Goal: Task Accomplishment & Management: Manage account settings

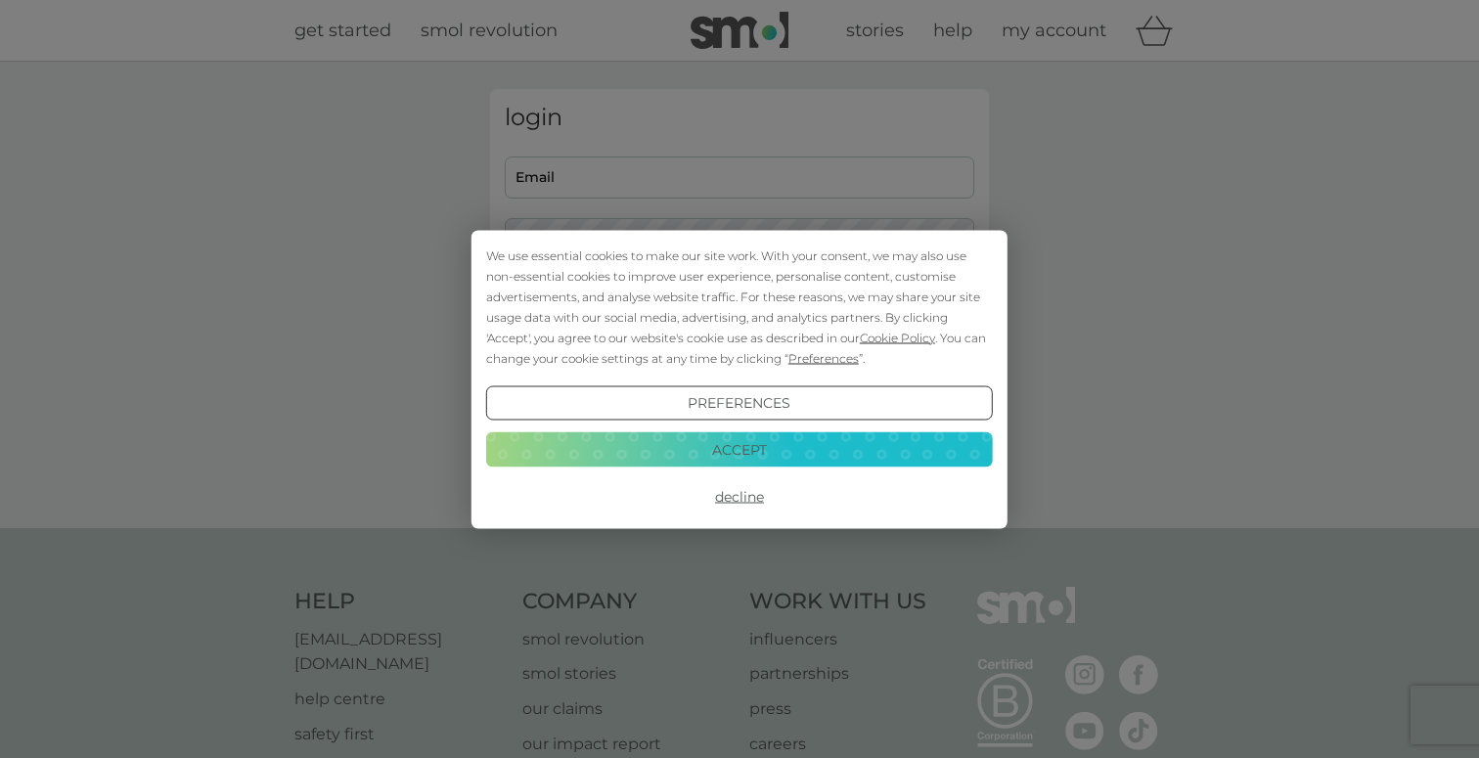
click at [722, 453] on button "Accept" at bounding box center [739, 449] width 507 height 35
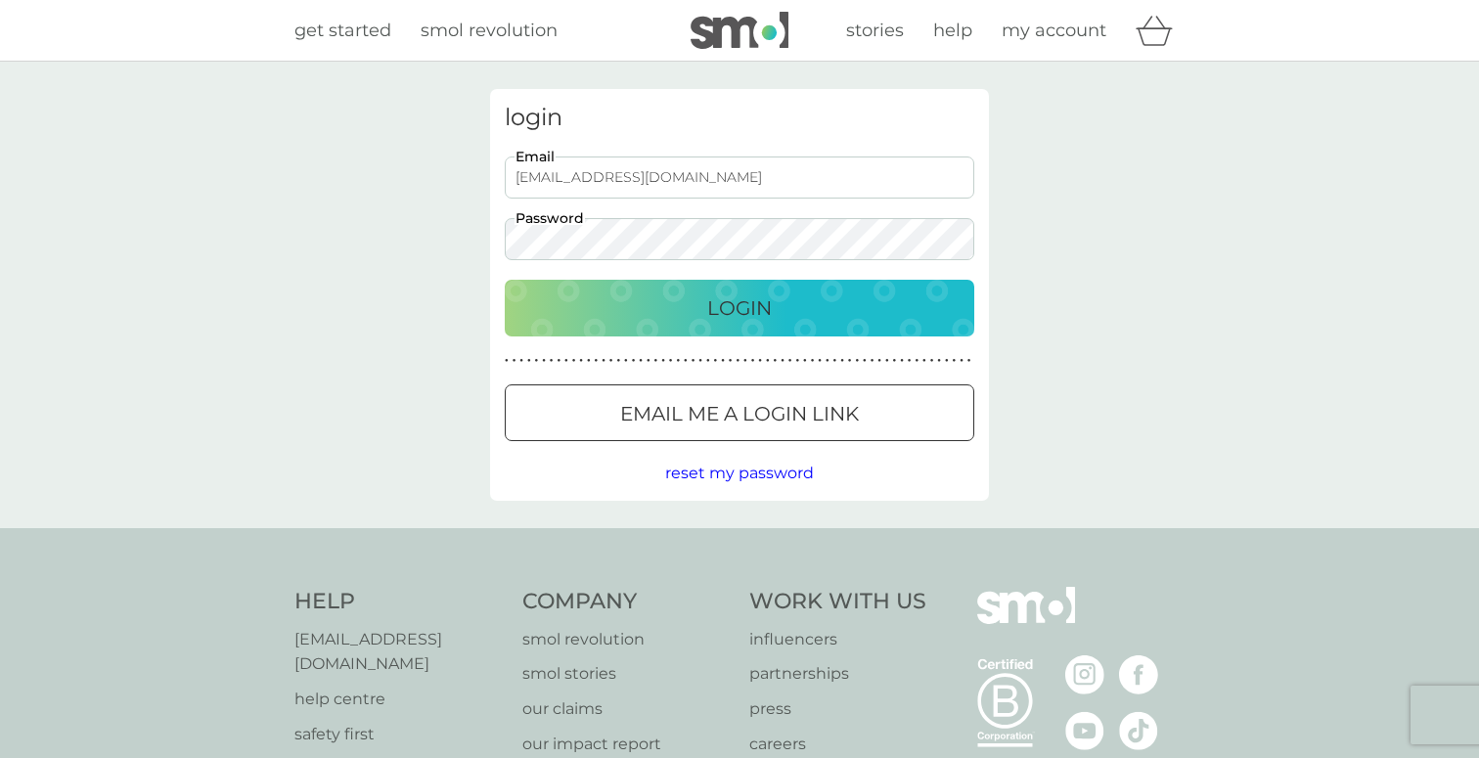
type input "[EMAIL_ADDRESS][DOMAIN_NAME]"
click at [733, 299] on p "Login" at bounding box center [739, 307] width 65 height 31
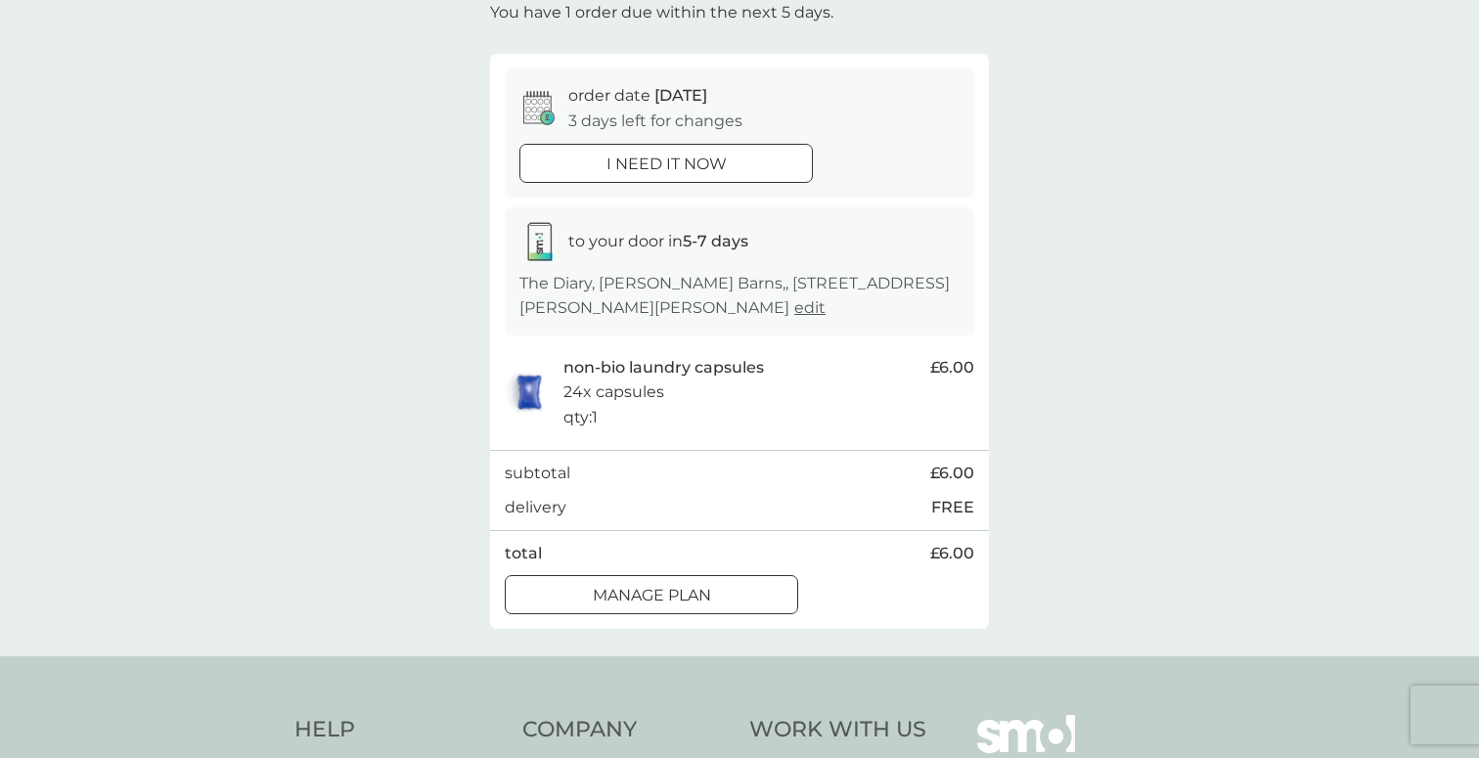
scroll to position [141, 0]
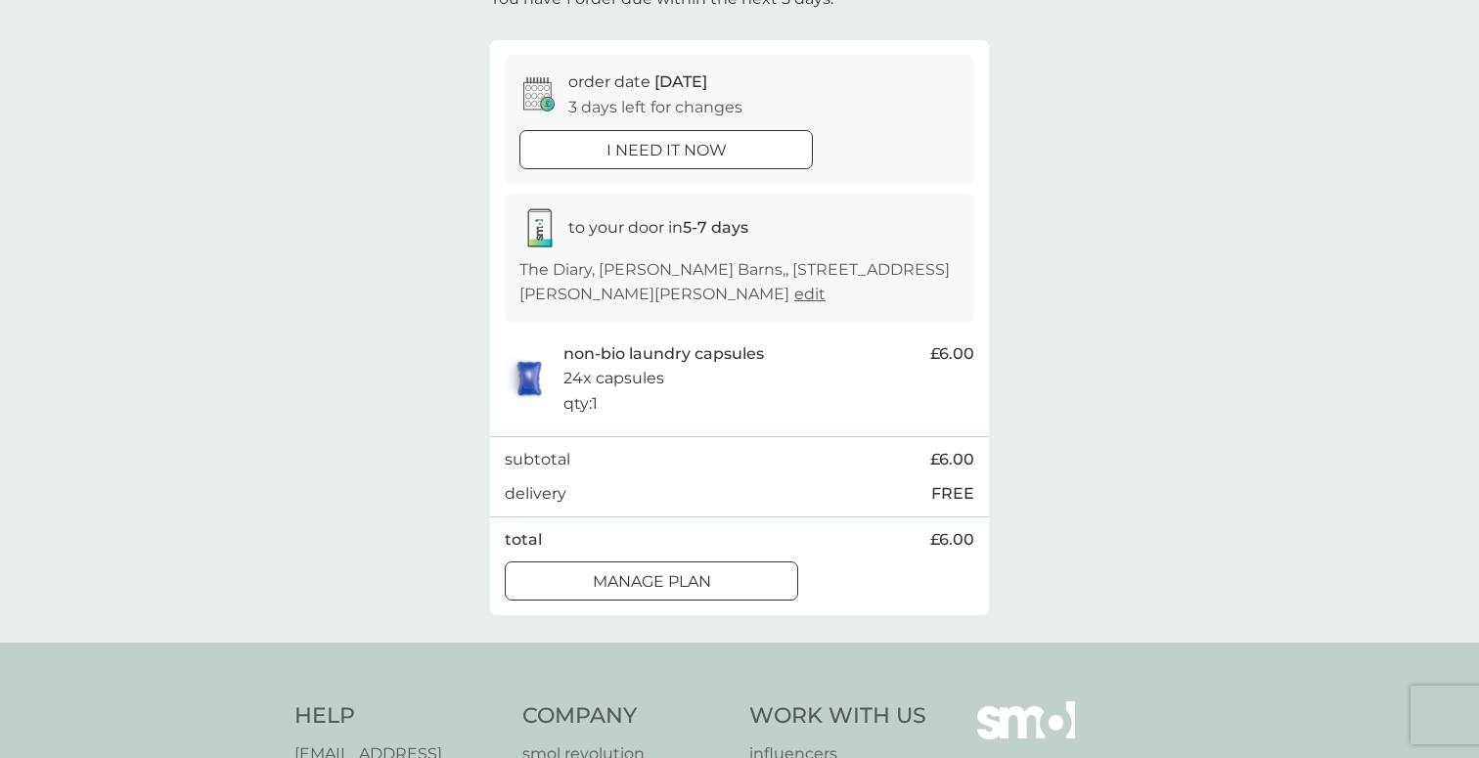
click at [680, 579] on div at bounding box center [651, 582] width 70 height 21
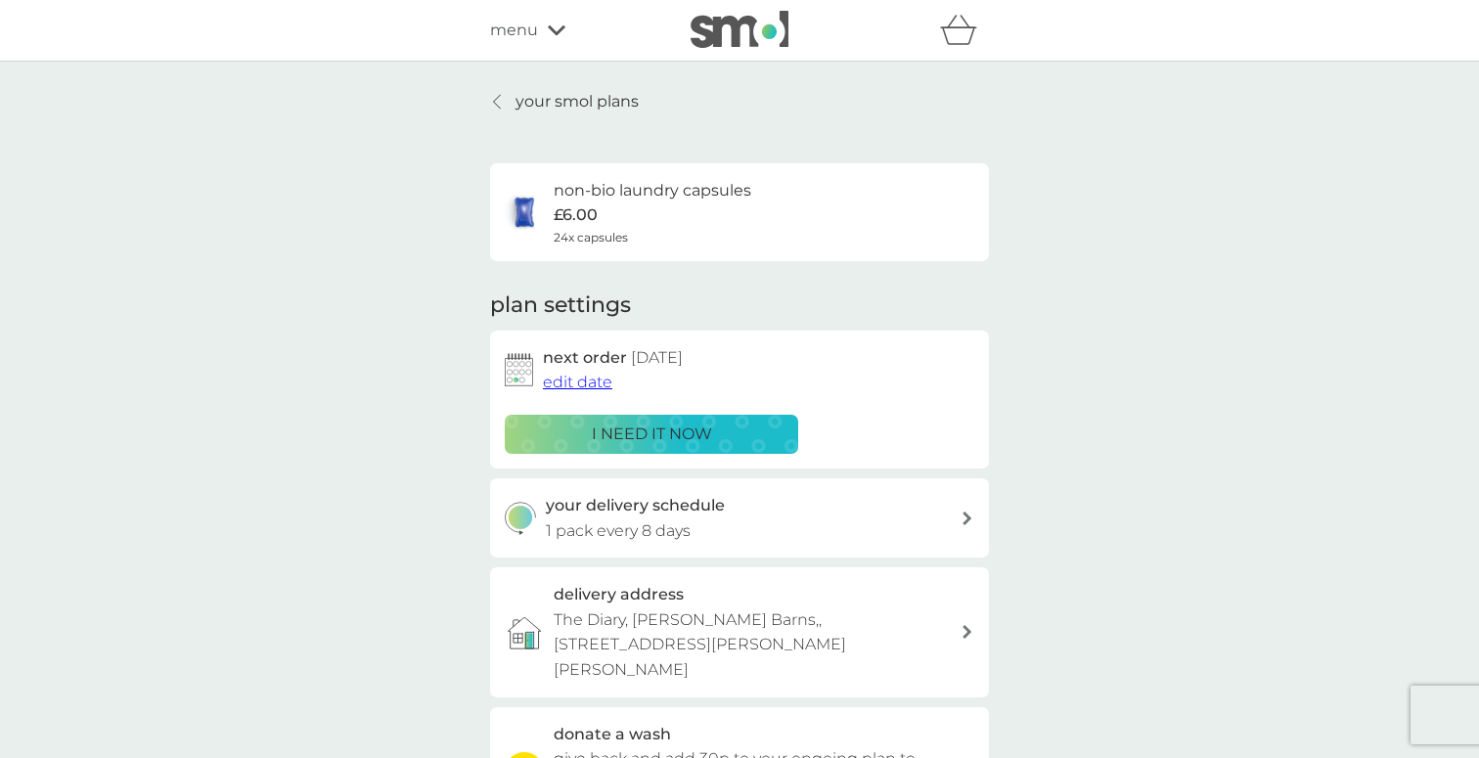
click at [573, 106] on p "your smol plans" at bounding box center [576, 101] width 123 height 25
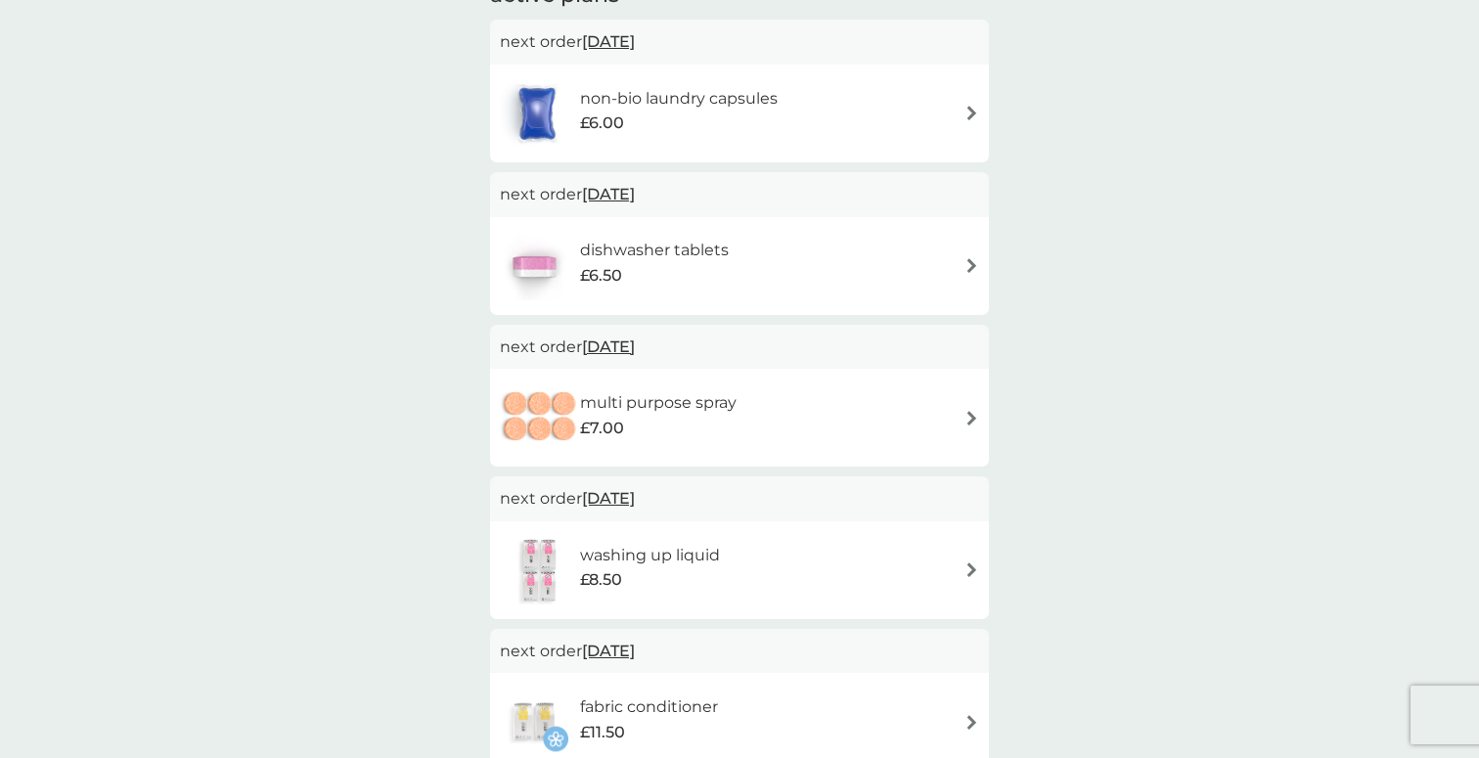
scroll to position [427, 0]
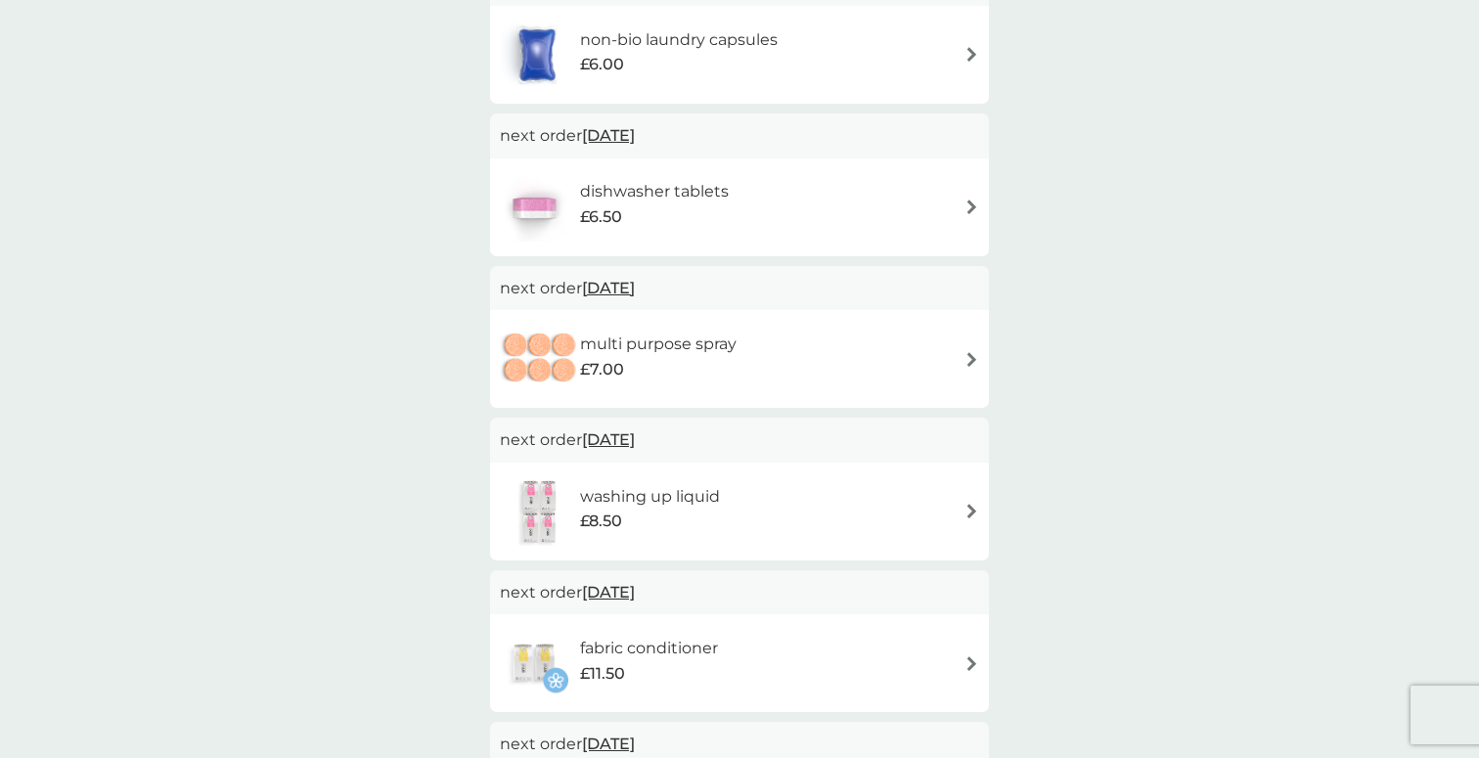
click at [675, 362] on div "£7.00" at bounding box center [658, 369] width 156 height 25
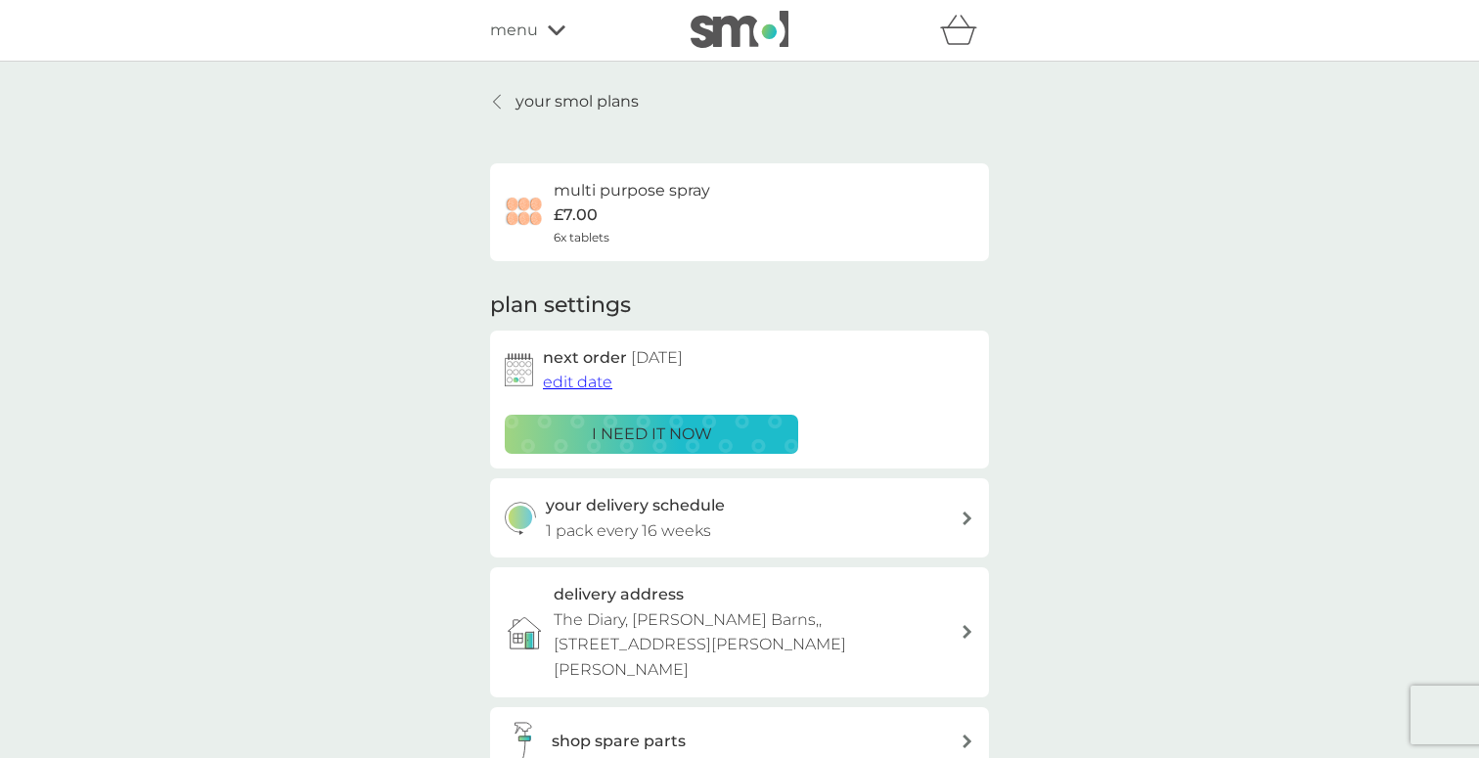
click at [668, 422] on p "i need it now" at bounding box center [652, 434] width 120 height 25
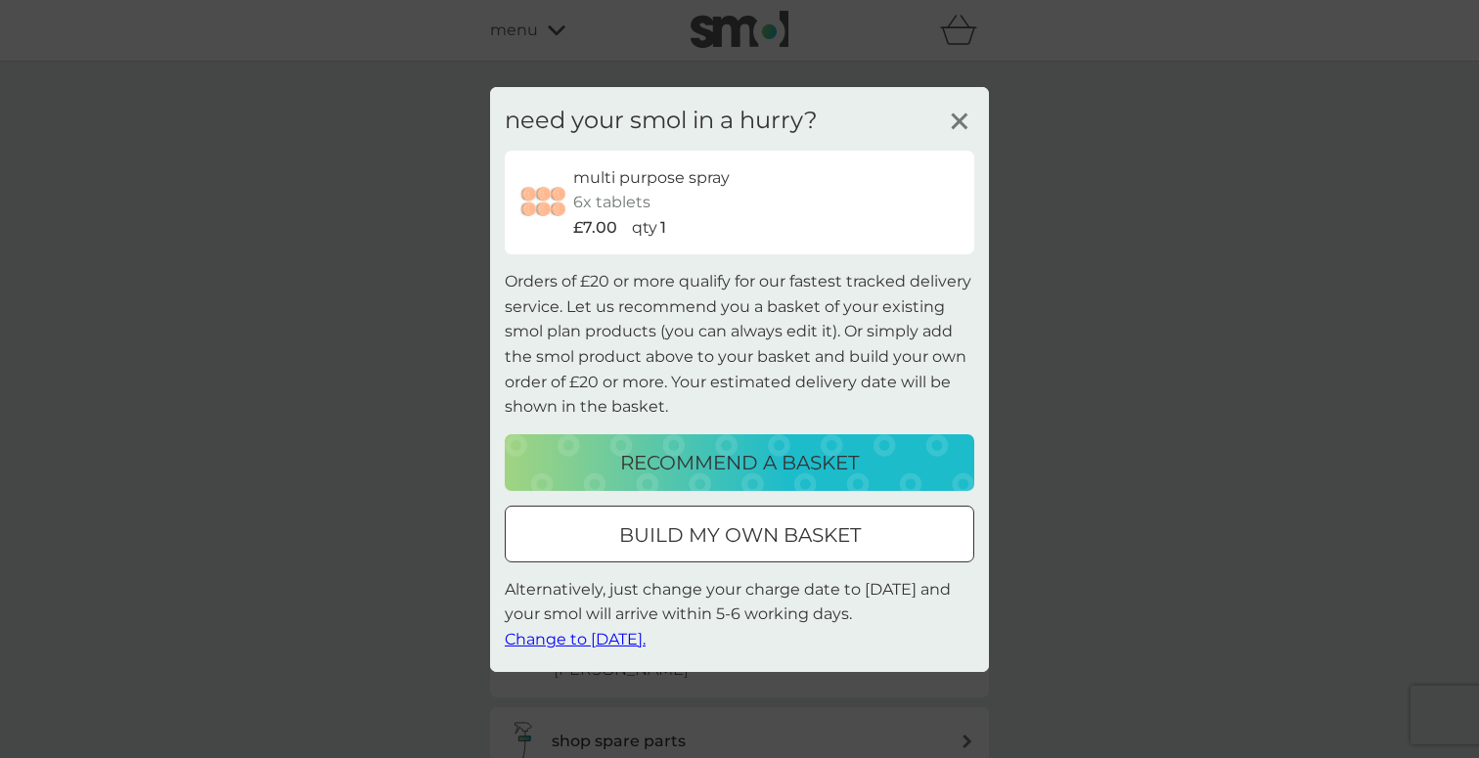
click at [612, 638] on span "Change to tomorrow." at bounding box center [575, 639] width 141 height 19
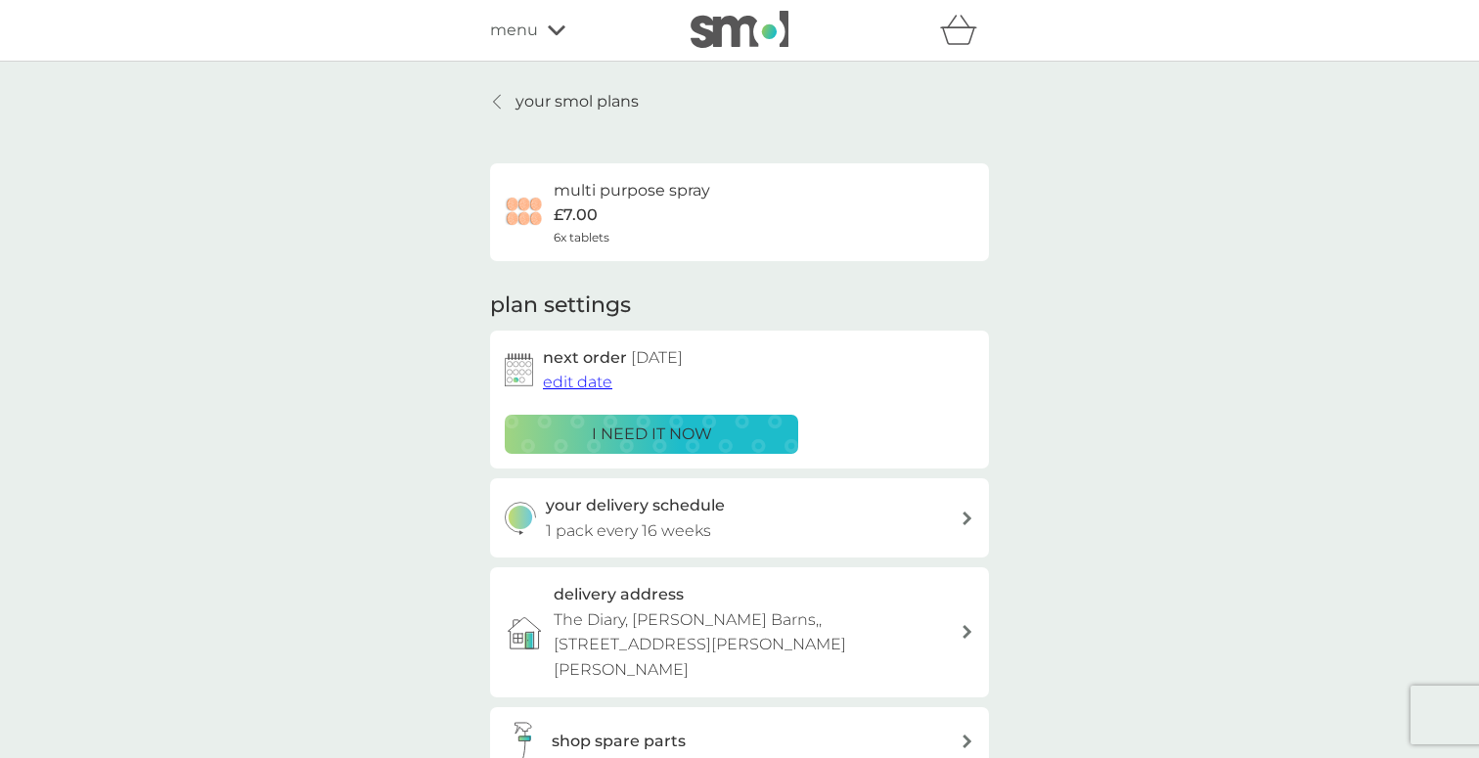
click at [566, 89] on p "your smol plans" at bounding box center [576, 101] width 123 height 25
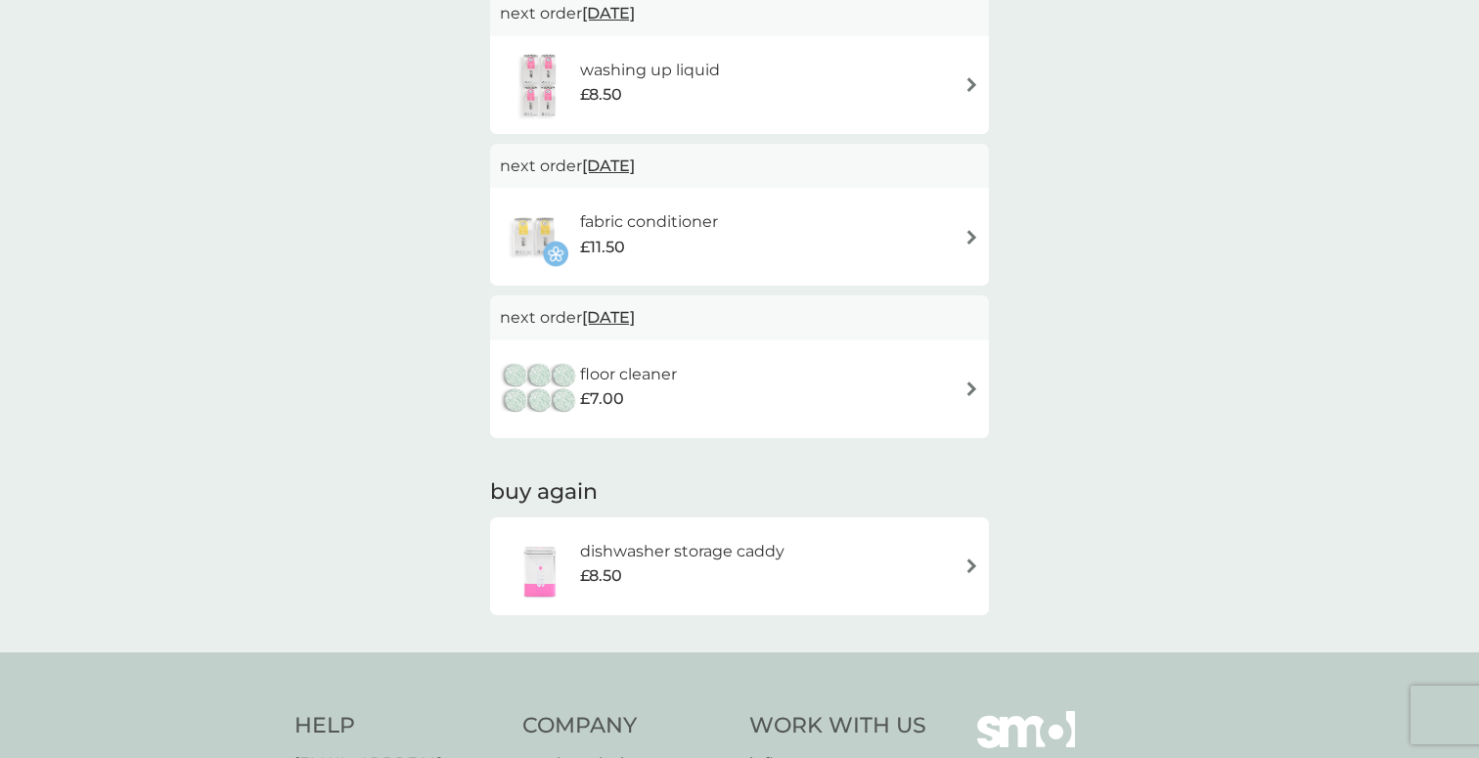
scroll to position [858, 0]
click at [976, 377] on img at bounding box center [971, 384] width 15 height 15
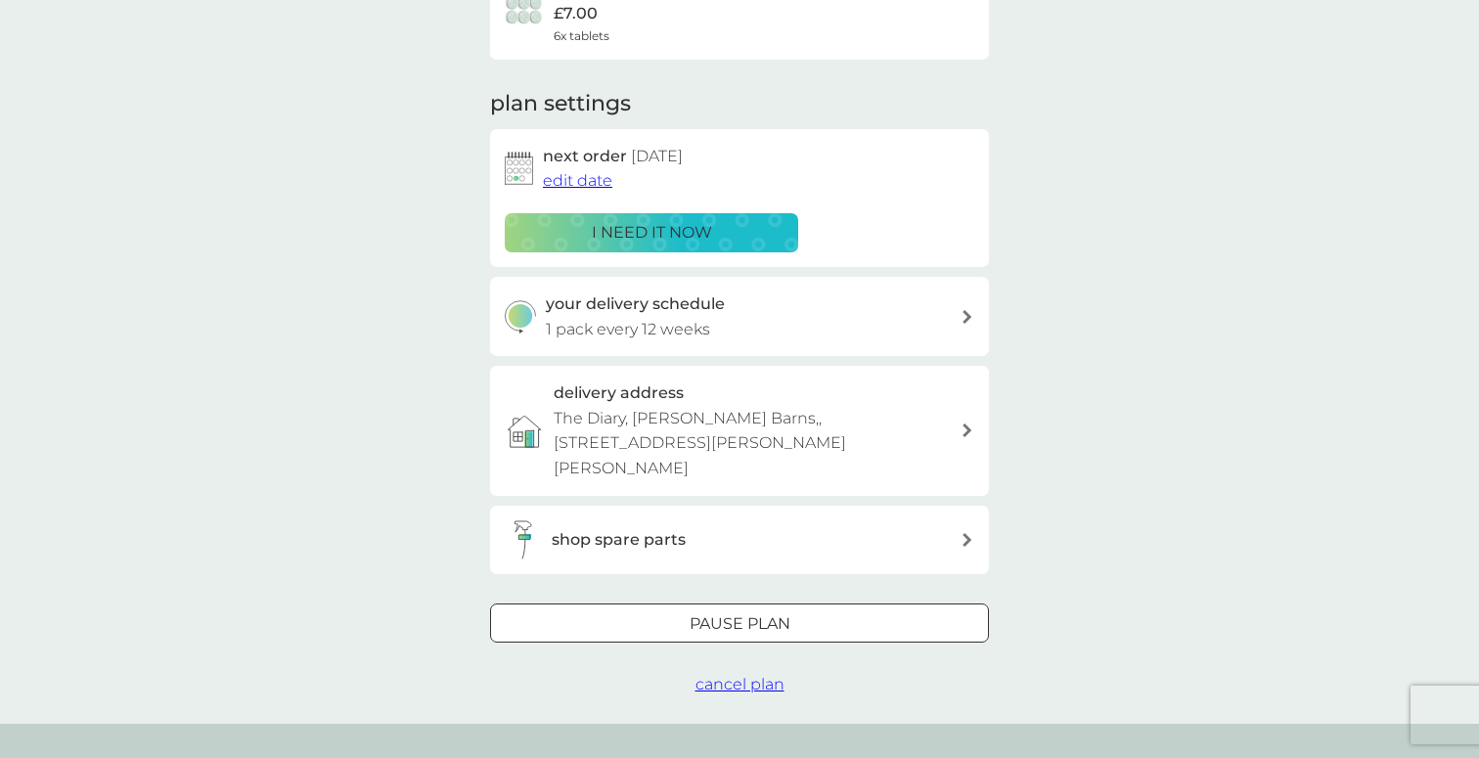
scroll to position [216, 0]
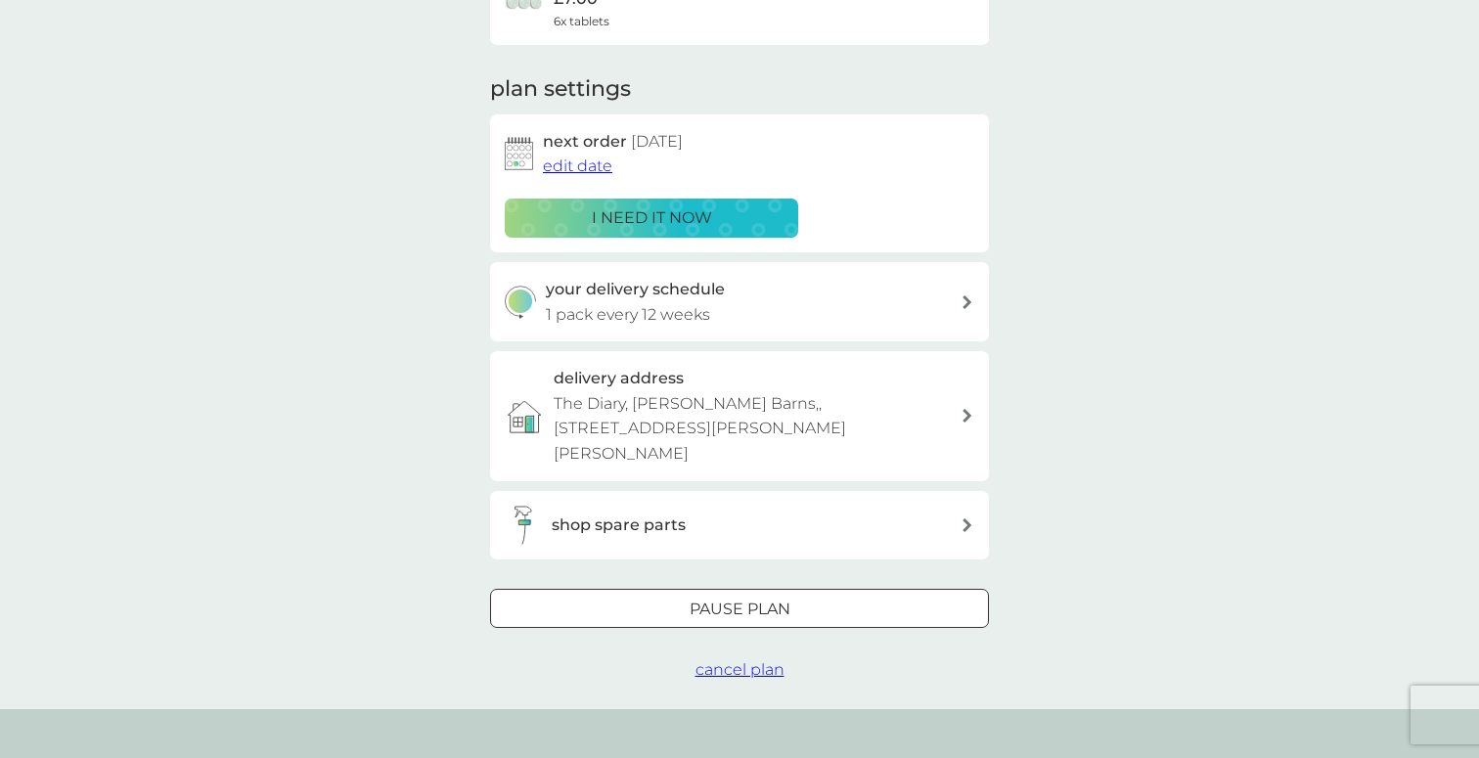
click at [765, 660] on span "cancel plan" at bounding box center [739, 669] width 89 height 19
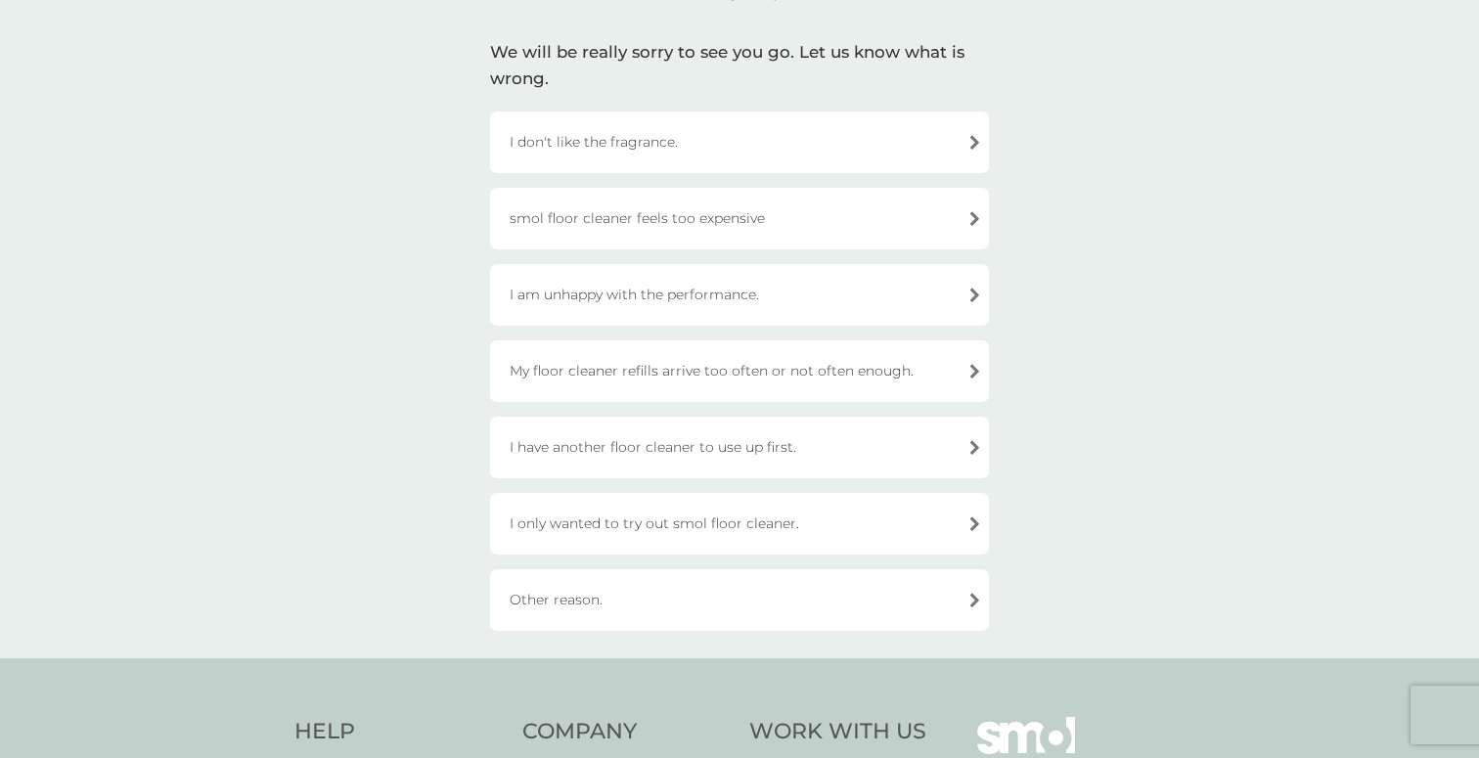
scroll to position [133, 0]
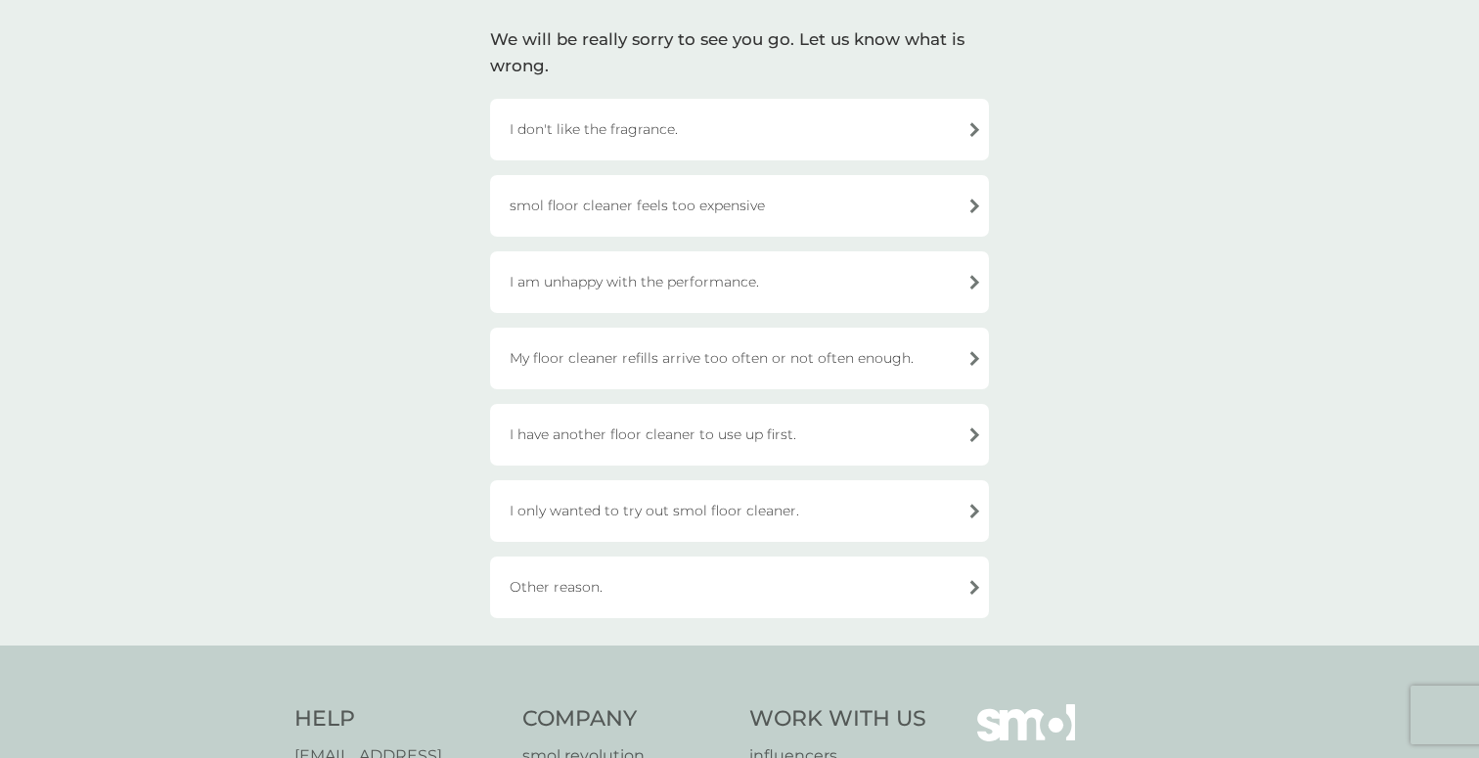
click at [784, 429] on div "I have another floor cleaner to use up first." at bounding box center [739, 435] width 499 height 62
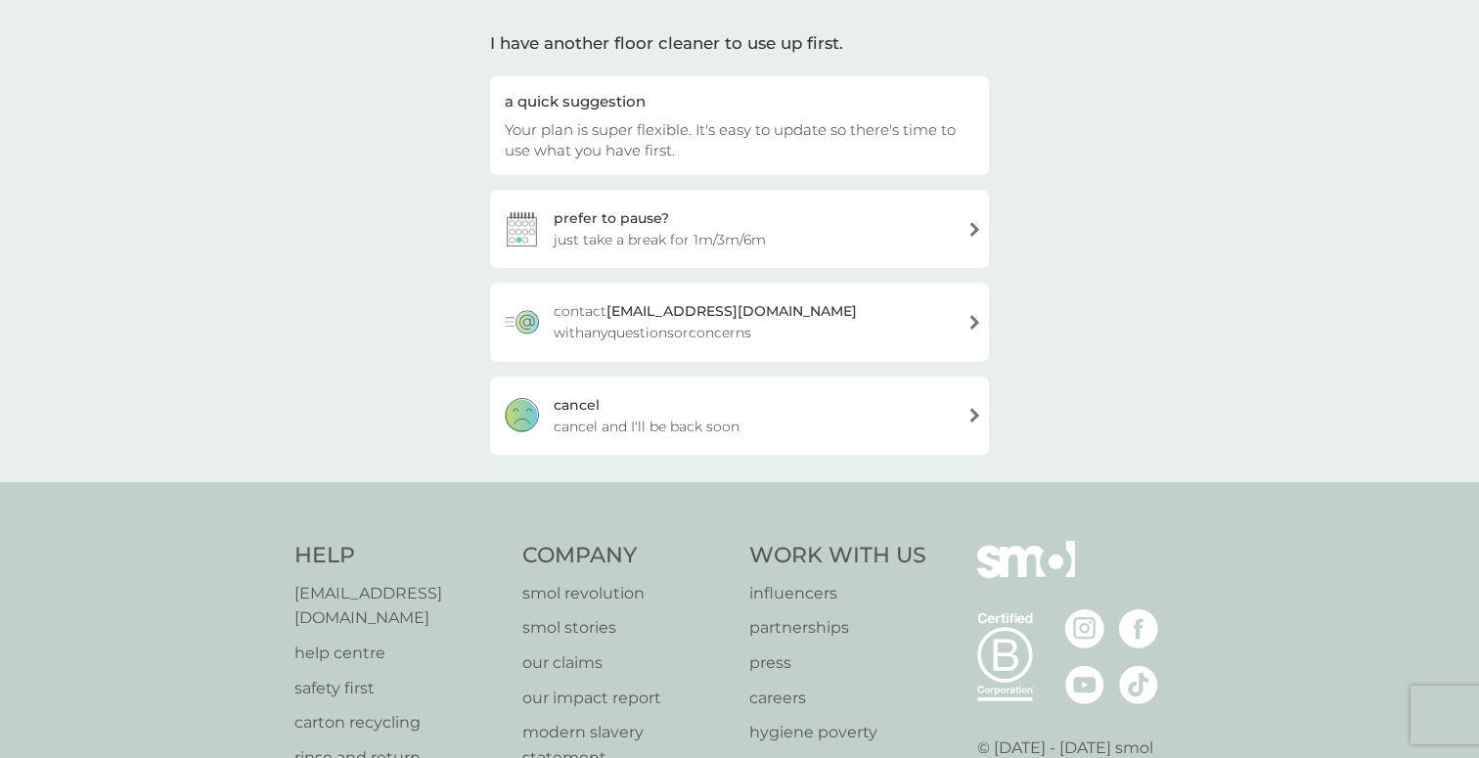
click at [784, 429] on div "cancel cancel and I'll be back soon" at bounding box center [739, 416] width 499 height 78
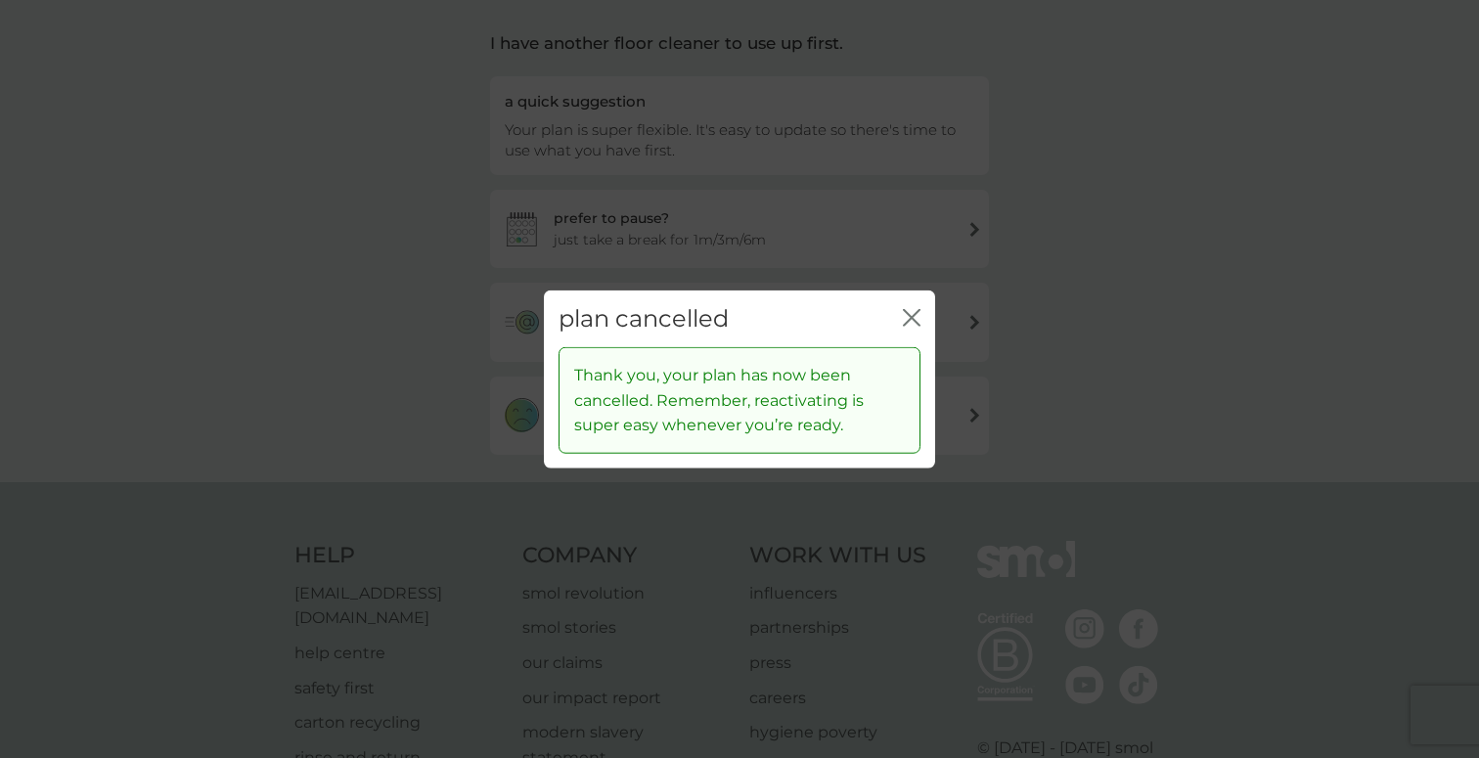
click at [911, 317] on icon "close" at bounding box center [912, 317] width 18 height 18
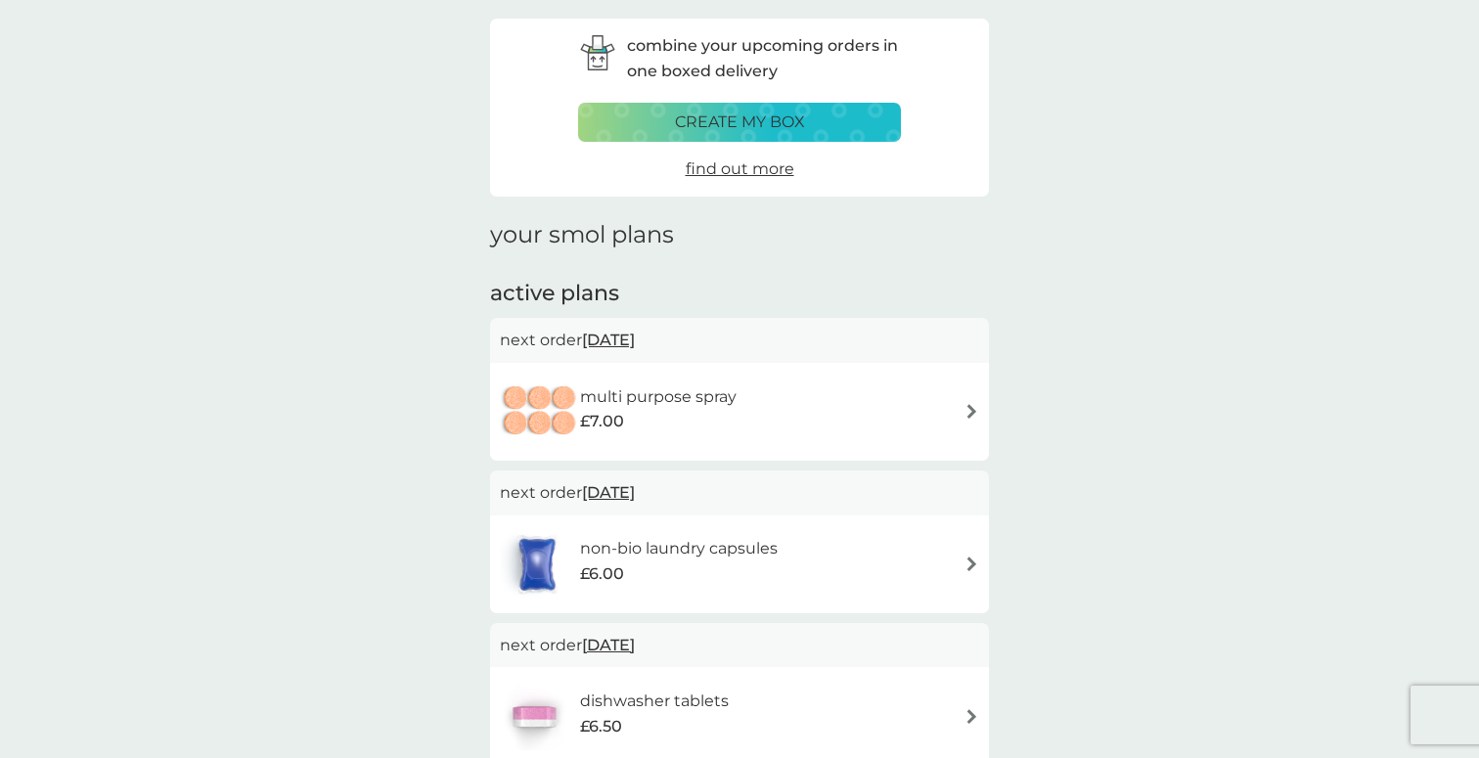
scroll to position [66, 0]
